Goal: Check status: Check status

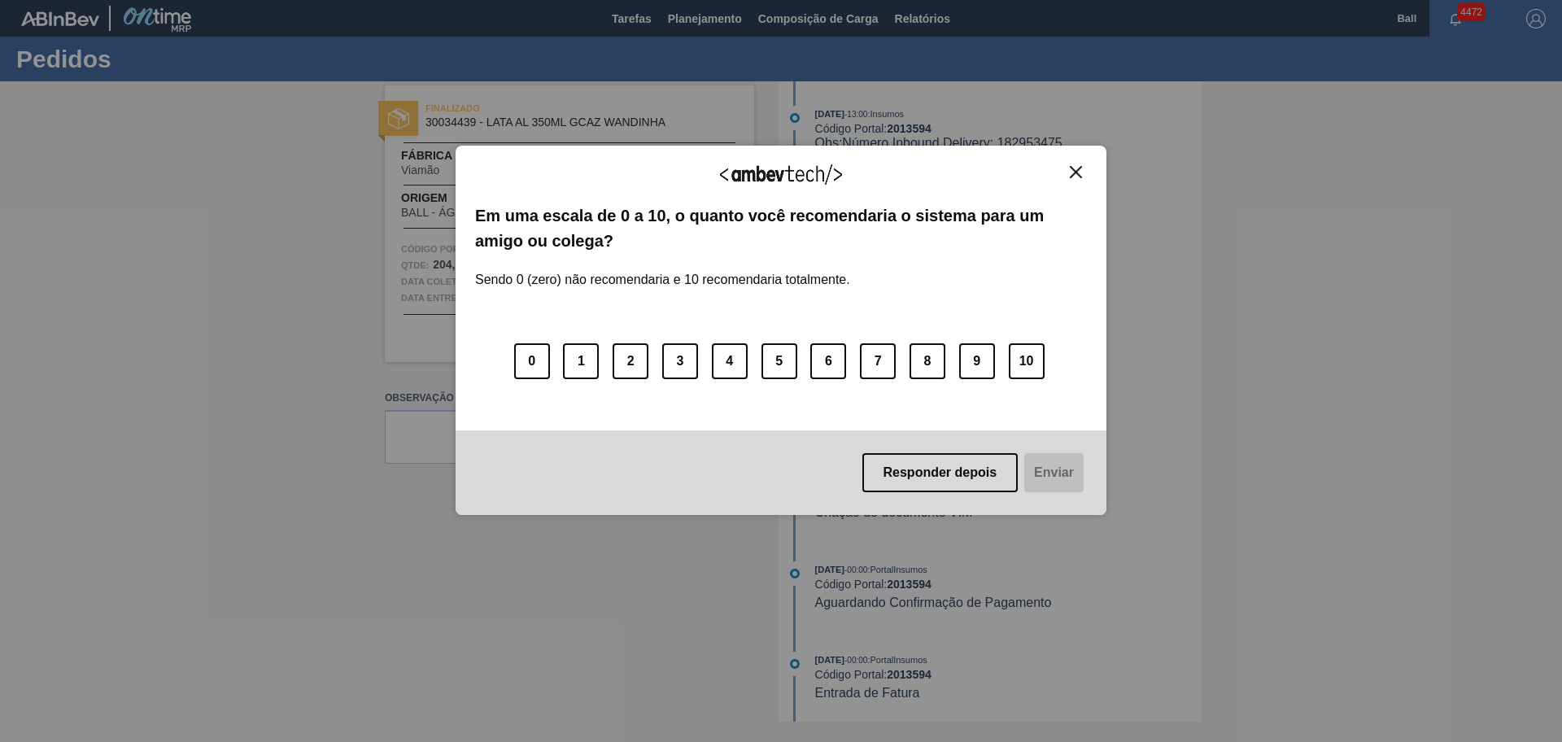
click at [1086, 177] on button "Close" at bounding box center [1076, 172] width 22 height 14
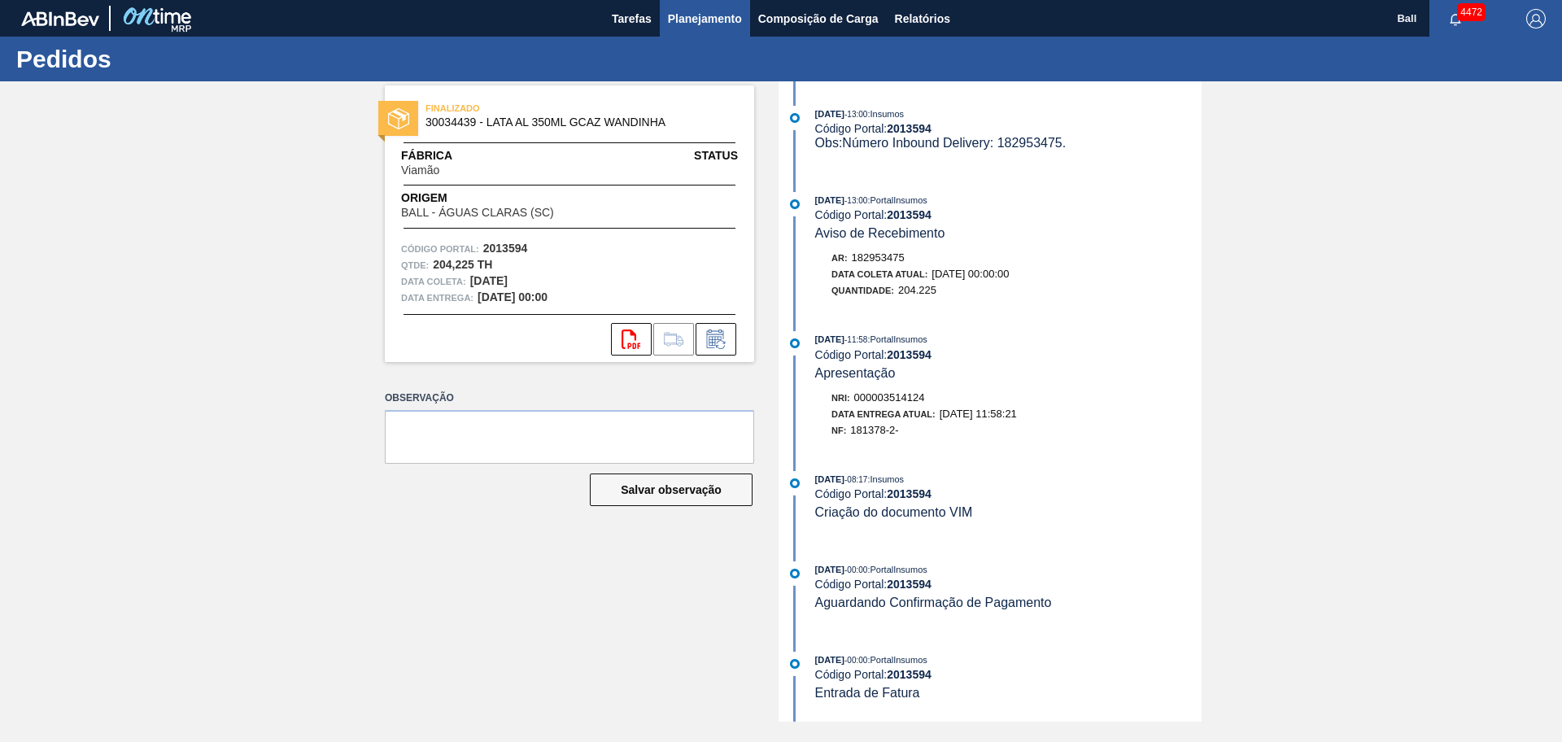
click at [712, 20] on span "Planejamento" at bounding box center [705, 19] width 74 height 20
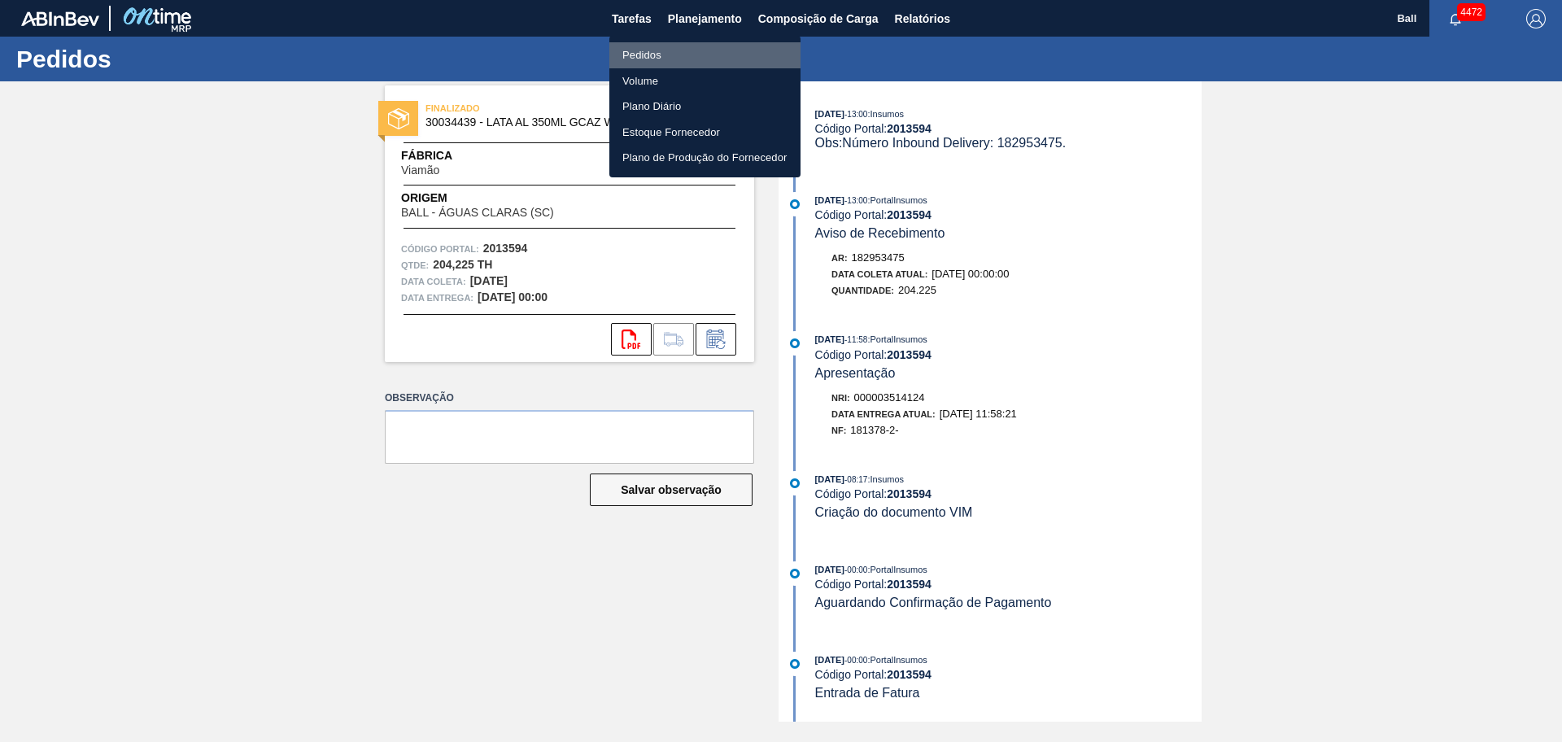
click at [697, 56] on li "Pedidos" at bounding box center [705, 55] width 191 height 26
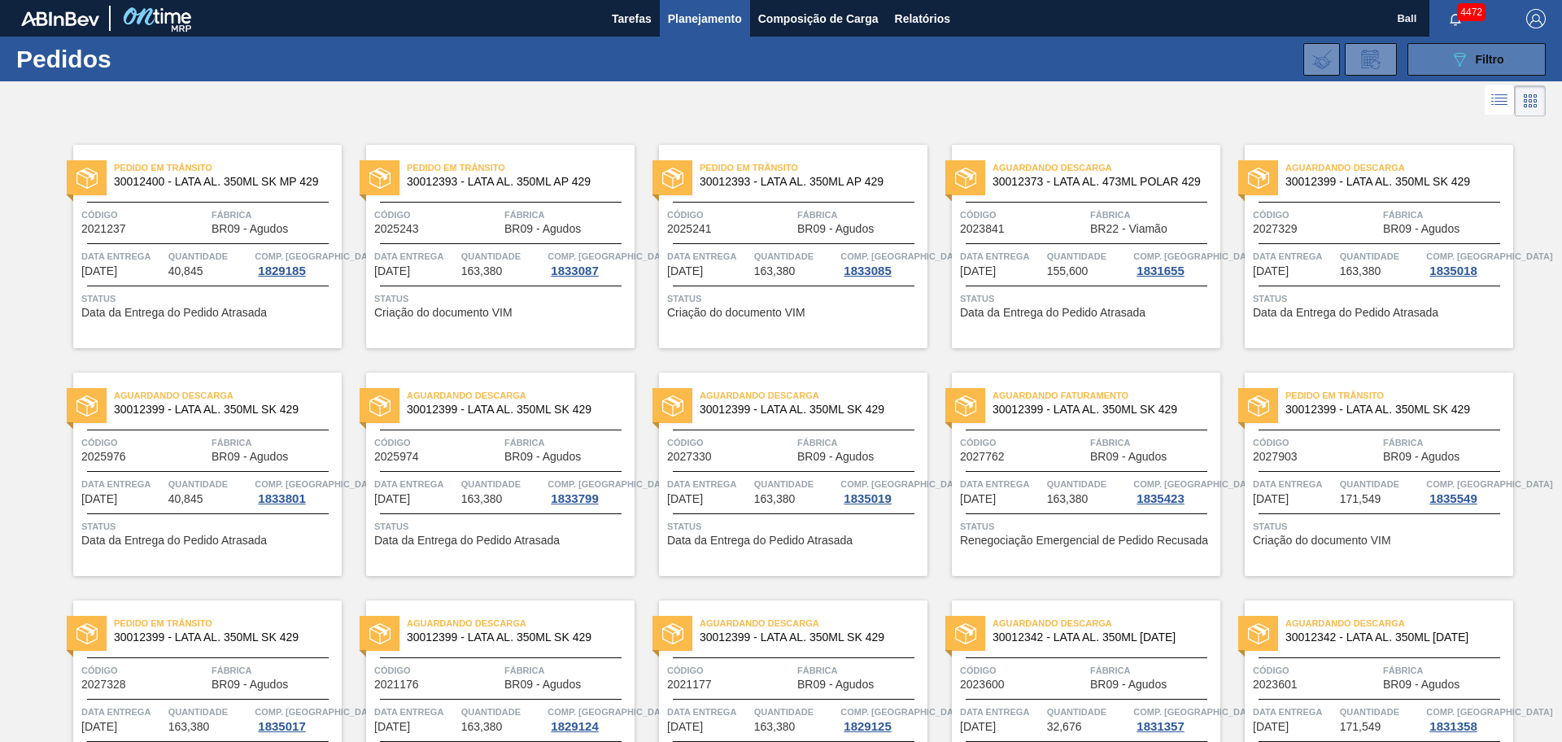
click at [1249, 55] on icon "089F7B8B-B2A5-4AFE-B5C0-19BA573D28AC" at bounding box center [1460, 60] width 20 height 20
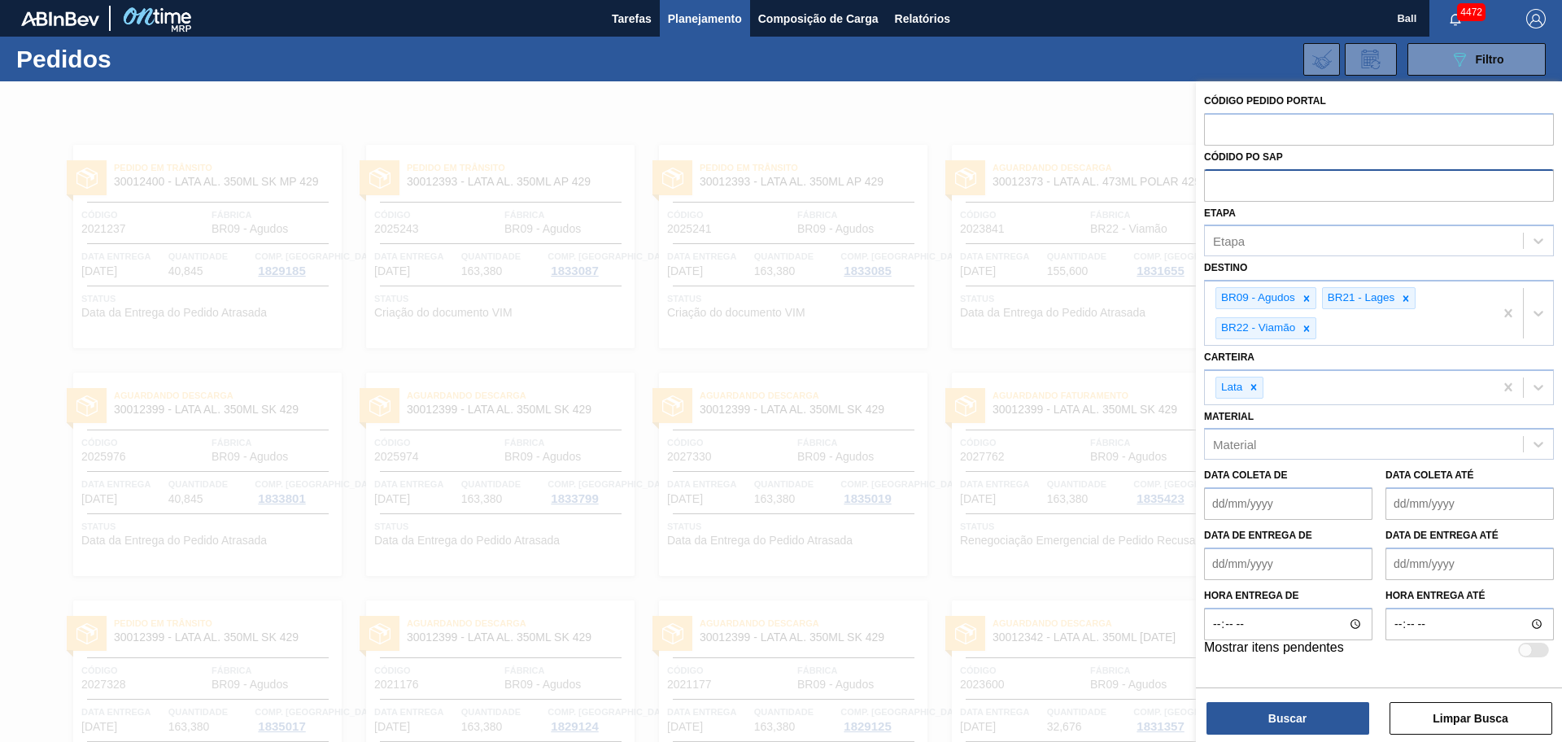
click at [1249, 183] on input "text" at bounding box center [1379, 184] width 350 height 31
paste input "5800362498"
type input "5800362498"
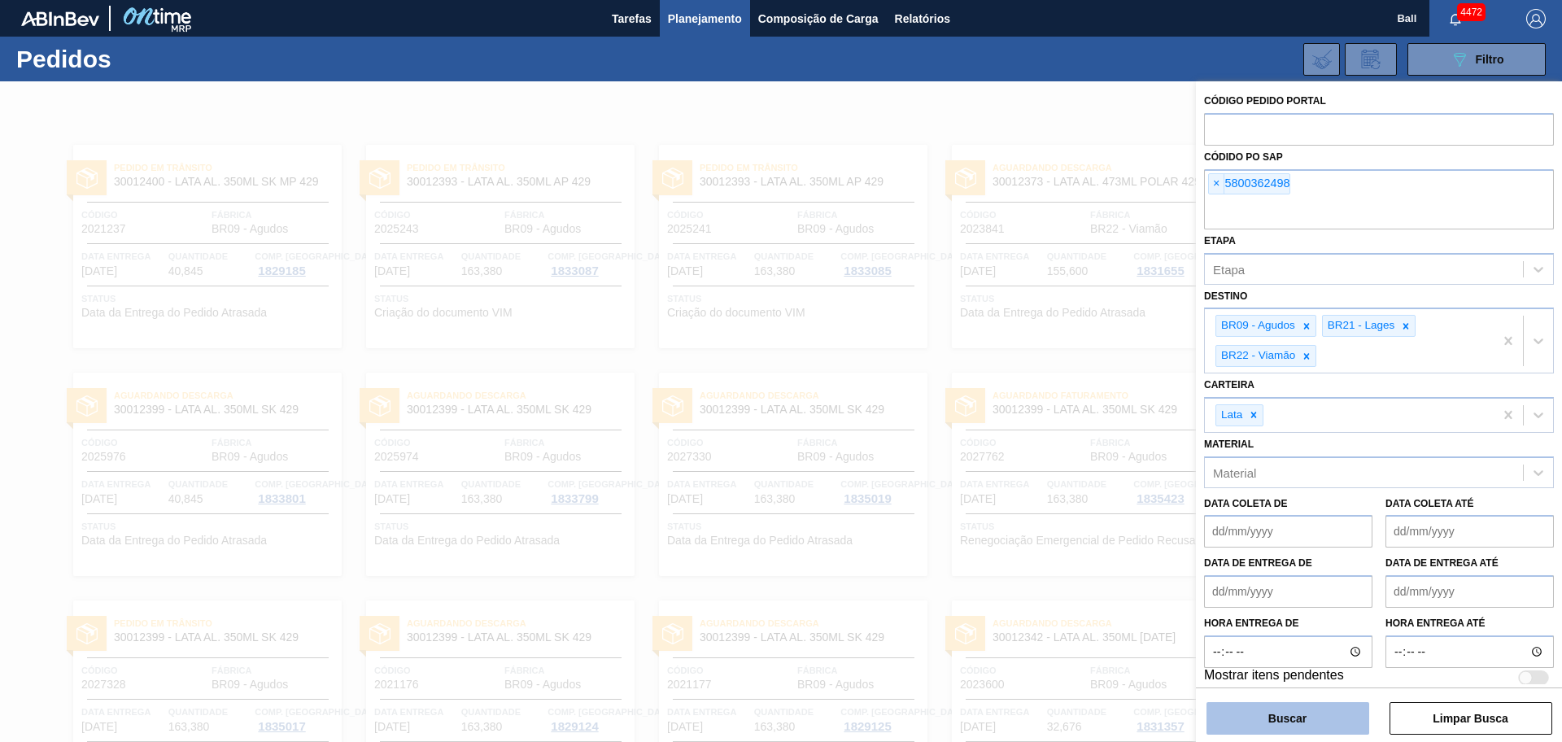
click at [1249, 593] on button "Buscar" at bounding box center [1288, 718] width 163 height 33
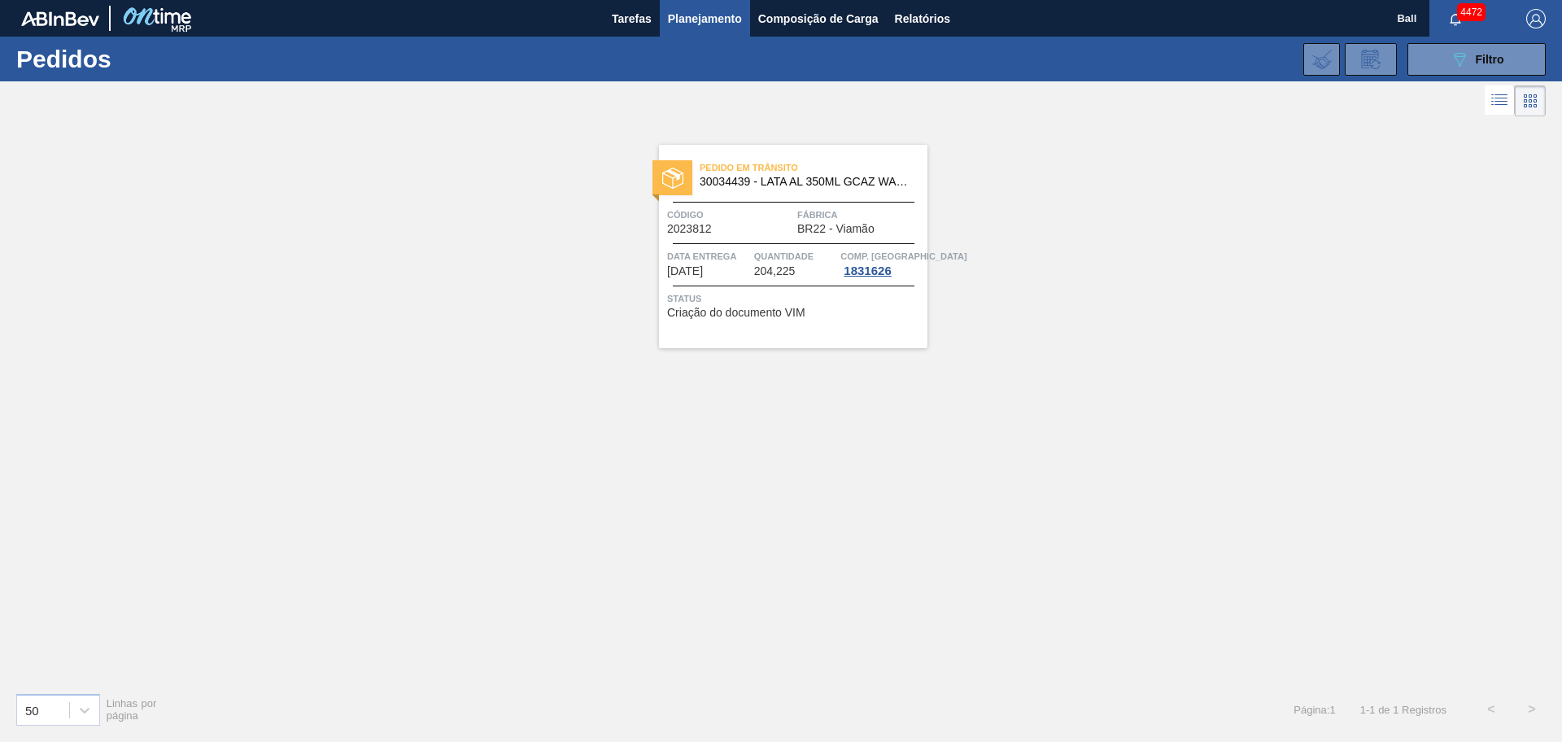
click at [810, 229] on span "BR22 - Viamão" at bounding box center [836, 229] width 77 height 12
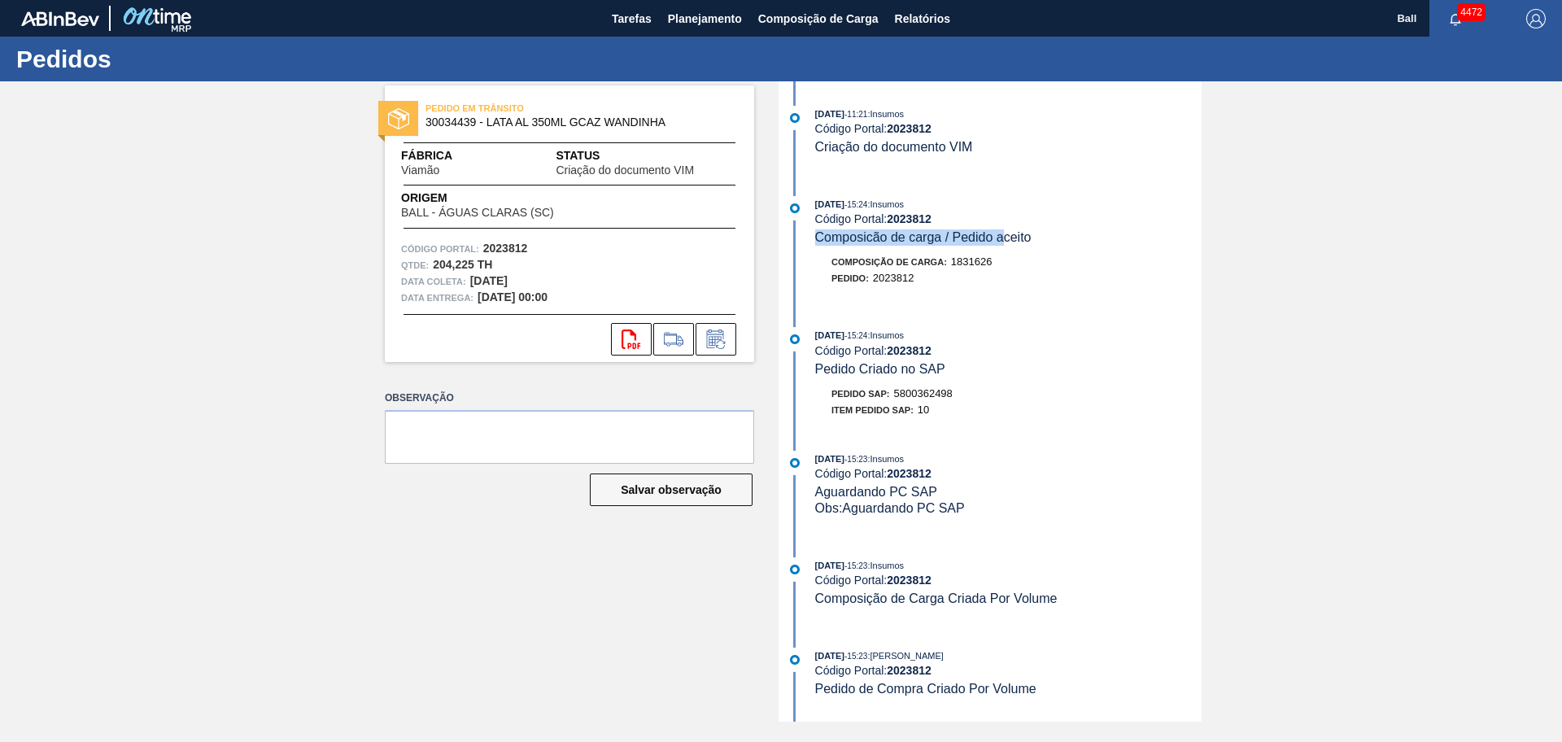
drag, startPoint x: 807, startPoint y: 234, endPoint x: 1007, endPoint y: 241, distance: 199.5
click at [1003, 241] on div "[DATE] 15:24 : Insumos Código Portal: 2023812 Composicão de carga / Pedido acei…" at bounding box center [992, 221] width 419 height 50
click at [1050, 249] on div "[DATE] 15:24 : Insumos Código Portal: 2023812 Composicão de carga / Pedido acei…" at bounding box center [992, 249] width 419 height 107
drag, startPoint x: 1045, startPoint y: 236, endPoint x: 837, endPoint y: 234, distance: 207.5
click at [838, 234] on div "[DATE] 15:24 : Insumos Código Portal: 2023812 Composicão de carga / Pedido acei…" at bounding box center [1008, 221] width 387 height 50
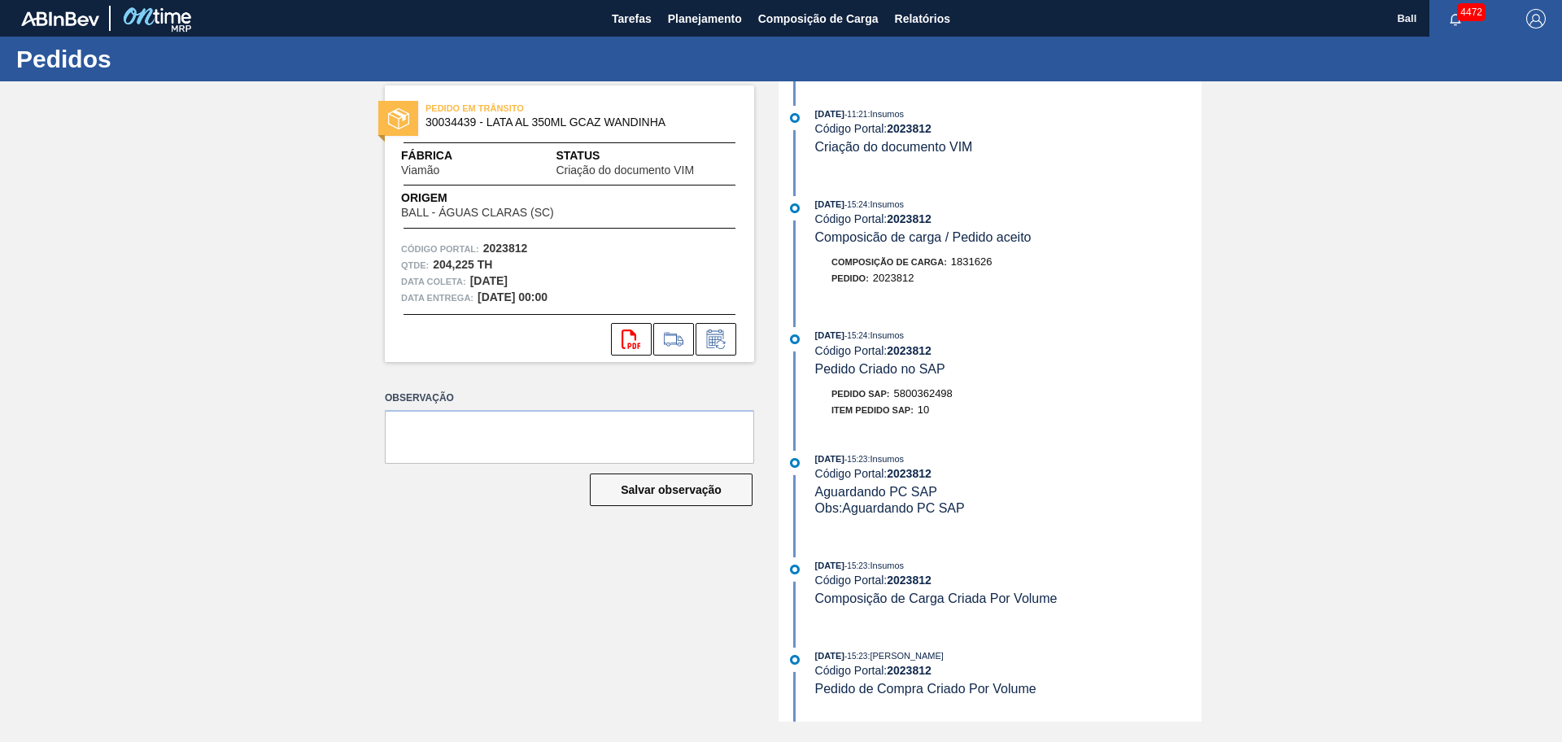
click at [910, 269] on div "Composição de Carga : 1831626" at bounding box center [912, 262] width 160 height 16
drag, startPoint x: 1031, startPoint y: 145, endPoint x: 818, endPoint y: 144, distance: 213.2
click at [818, 144] on div "[DATE] 11:21 : Insumos Código Portal: 2023812 Criação do documento VIM" at bounding box center [1008, 131] width 387 height 50
click at [903, 187] on div "[DATE] 11:21 : Insumos Código Portal: 2023812 Criação do documento VIM [DATE] 1…" at bounding box center [992, 401] width 419 height 640
click at [916, 20] on span "Relatórios" at bounding box center [922, 19] width 55 height 20
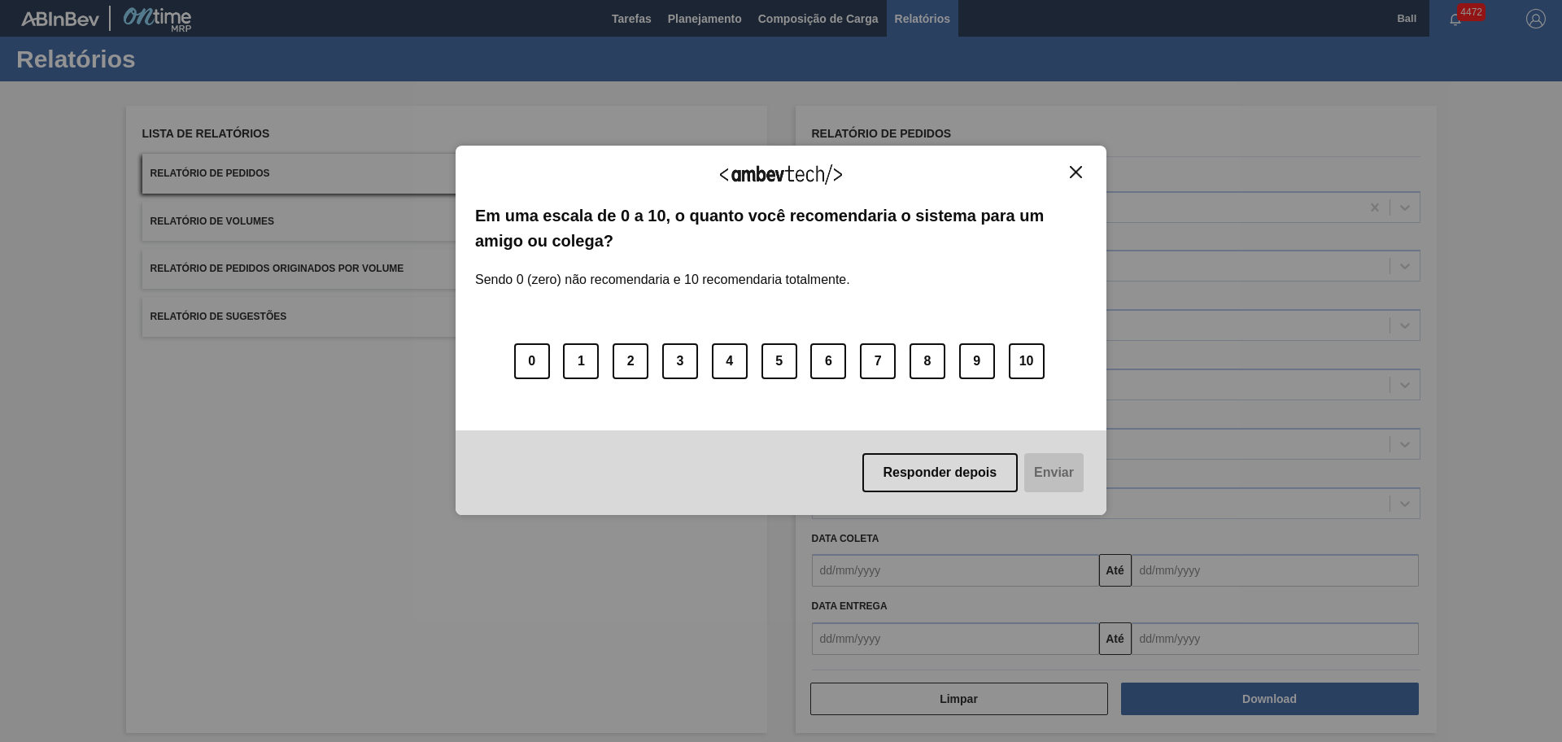
click at [1068, 176] on button "Close" at bounding box center [1076, 172] width 22 height 14
